Goal: Check status: Check status

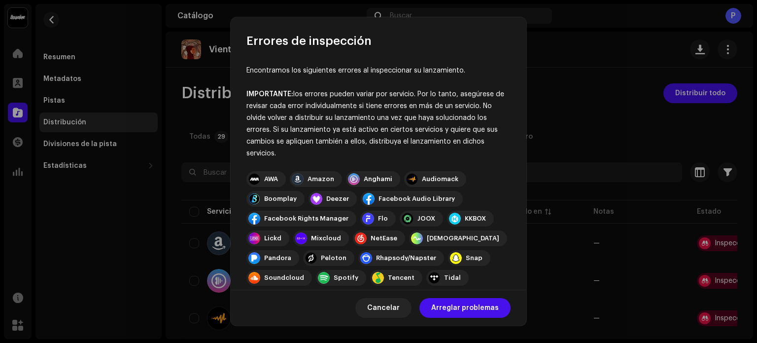
scroll to position [157, 0]
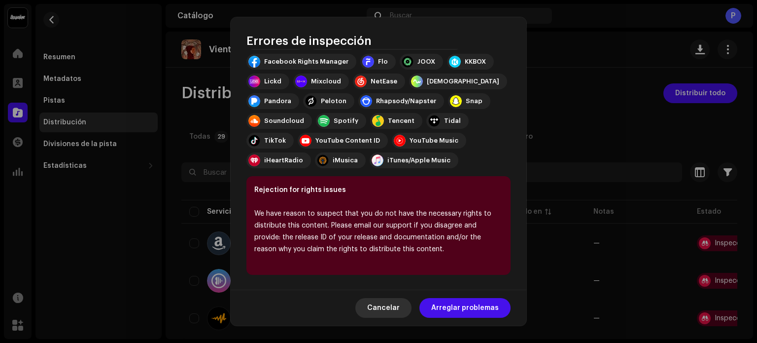
click at [398, 304] on font "Cancelar" at bounding box center [383, 307] width 33 height 7
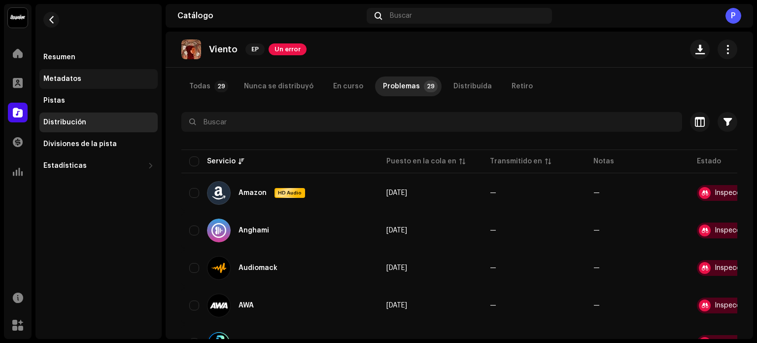
scroll to position [49, 0]
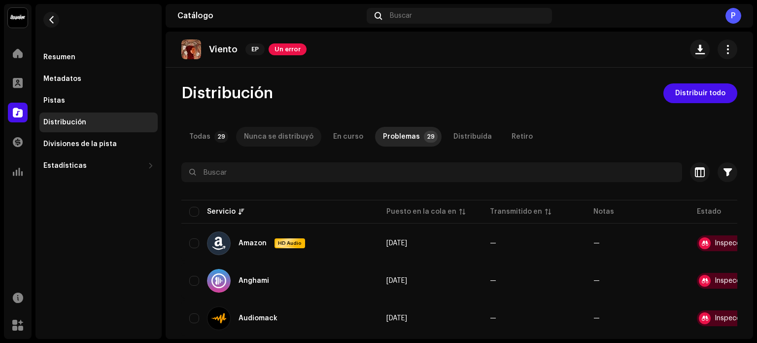
click at [296, 136] on div "Nunca se distribuyó" at bounding box center [278, 137] width 69 height 20
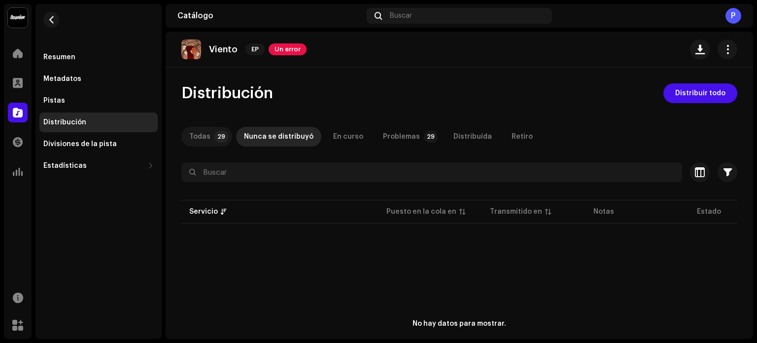
click at [203, 135] on div "Todas" at bounding box center [199, 137] width 21 height 20
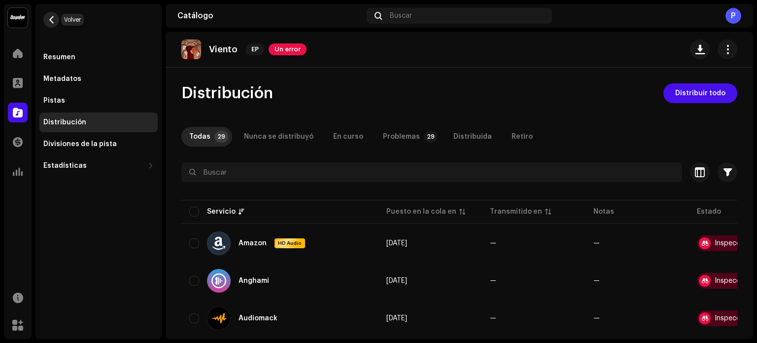
click at [52, 19] on span "button" at bounding box center [51, 20] width 7 height 8
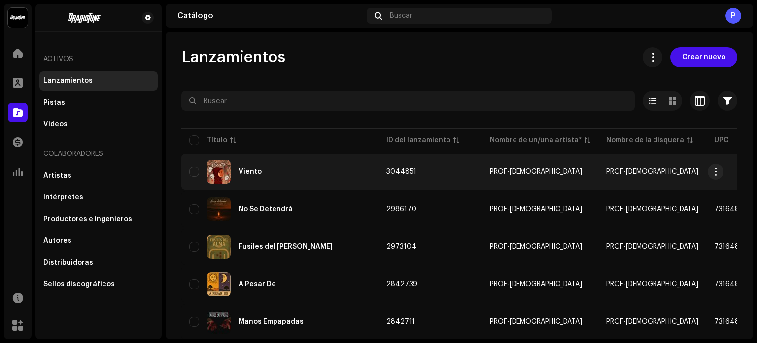
click at [298, 167] on div "Viento" at bounding box center [279, 172] width 181 height 24
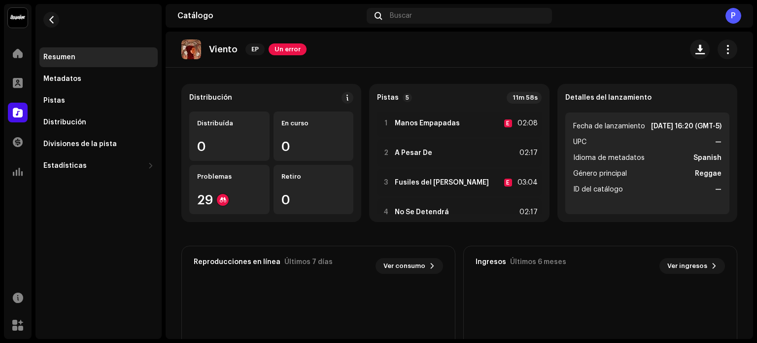
scroll to position [49, 0]
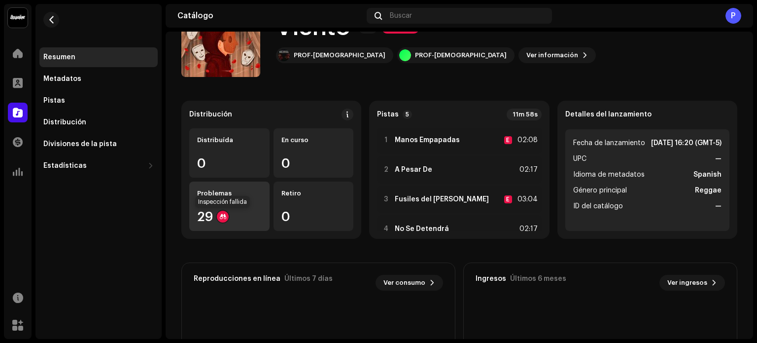
click at [224, 212] on div at bounding box center [223, 216] width 12 height 12
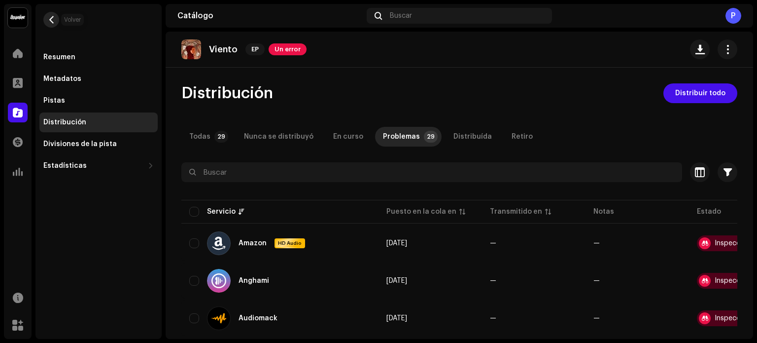
click at [55, 17] on button "button" at bounding box center [51, 20] width 16 height 16
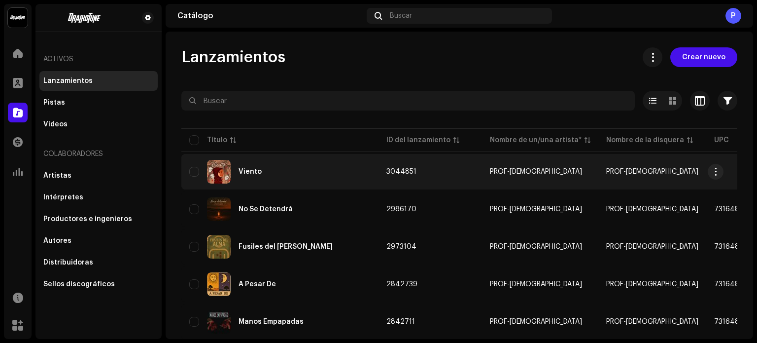
click at [284, 172] on div "Viento" at bounding box center [279, 172] width 181 height 24
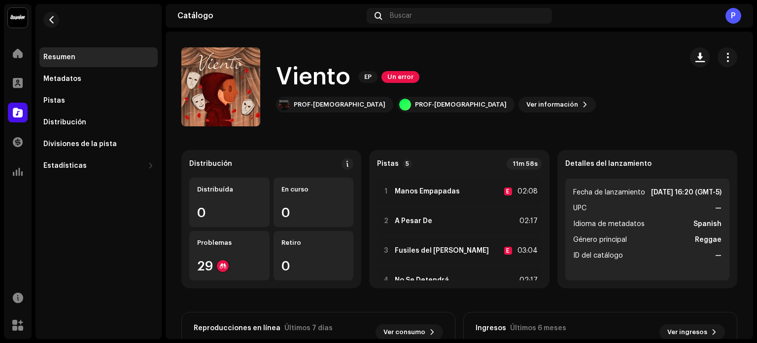
scroll to position [49, 0]
